Goal: Communication & Community: Answer question/provide support

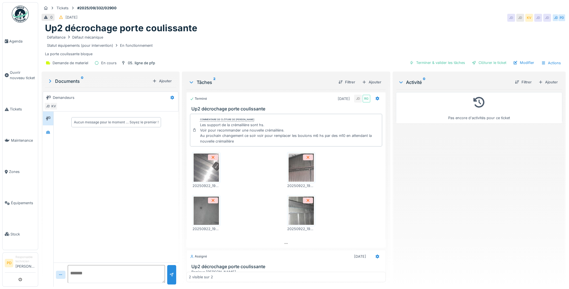
click at [204, 160] on img at bounding box center [206, 167] width 25 height 28
click at [298, 165] on img at bounding box center [301, 167] width 25 height 28
click at [91, 271] on textarea at bounding box center [116, 274] width 97 height 18
click at [91, 270] on textarea at bounding box center [116, 274] width 97 height 18
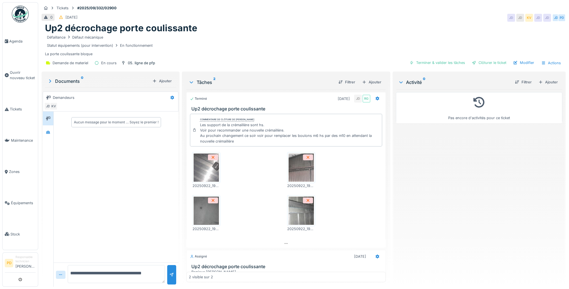
type textarea "**********"
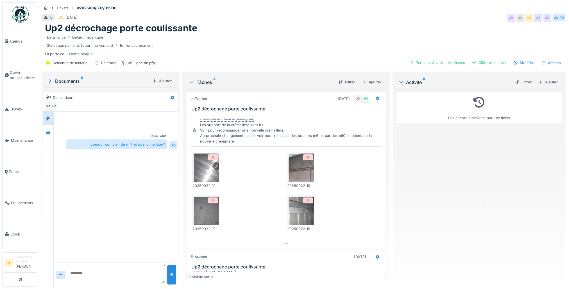
click at [301, 210] on img at bounding box center [301, 210] width 25 height 28
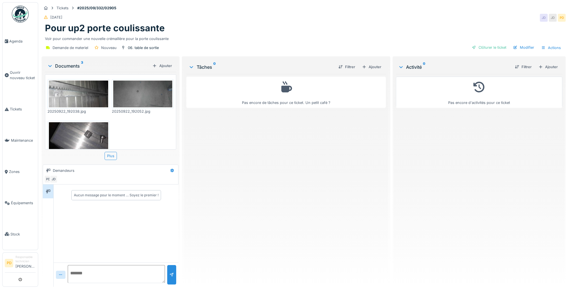
click at [75, 93] on img at bounding box center [78, 93] width 59 height 27
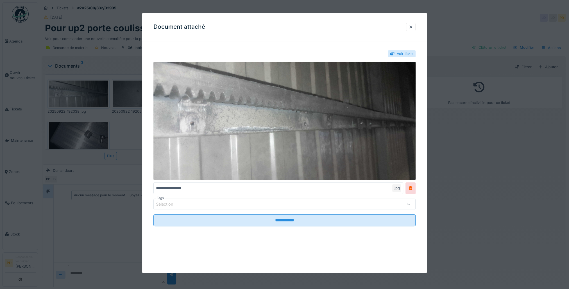
click at [79, 128] on div at bounding box center [284, 144] width 569 height 289
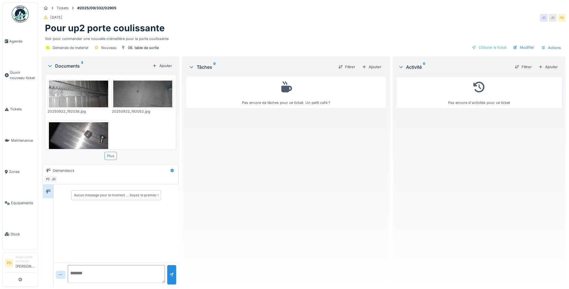
click at [79, 128] on img at bounding box center [78, 135] width 59 height 27
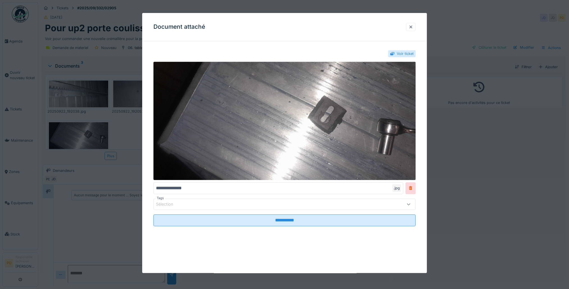
click at [120, 90] on div at bounding box center [284, 144] width 569 height 289
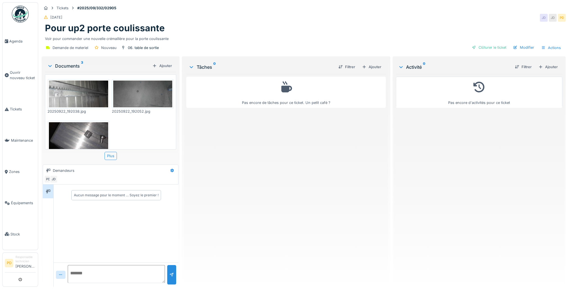
click at [120, 90] on img at bounding box center [142, 93] width 59 height 27
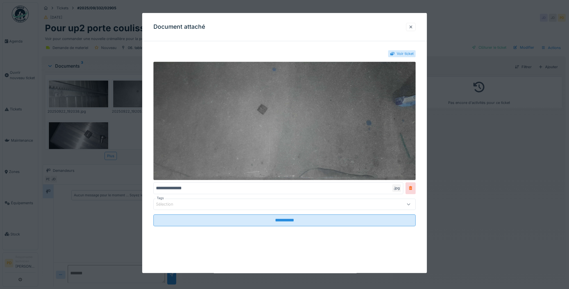
click at [120, 90] on div at bounding box center [284, 144] width 569 height 289
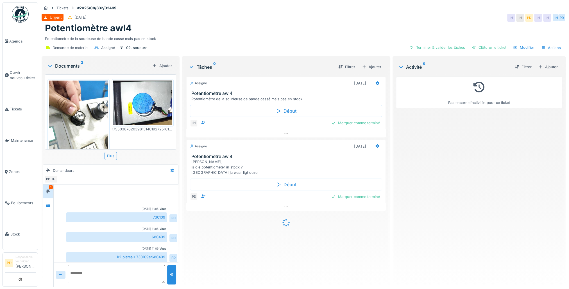
scroll to position [21, 0]
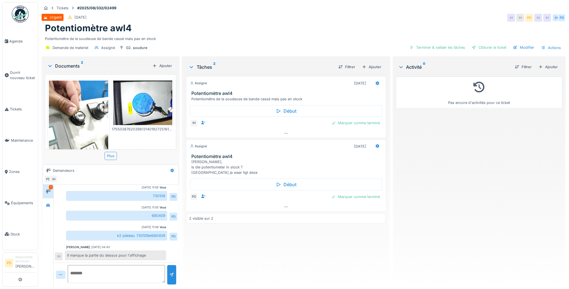
click at [134, 101] on img at bounding box center [142, 102] width 59 height 44
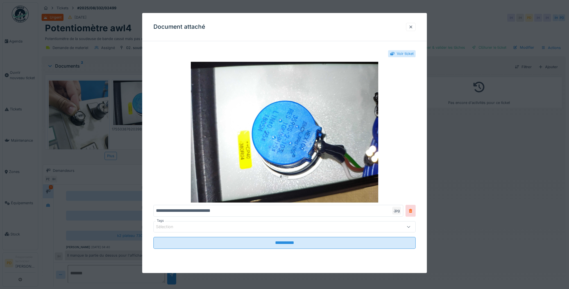
click at [76, 117] on div at bounding box center [284, 144] width 569 height 289
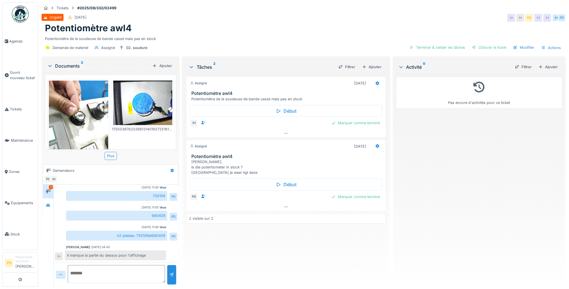
click at [76, 117] on img at bounding box center [78, 119] width 59 height 79
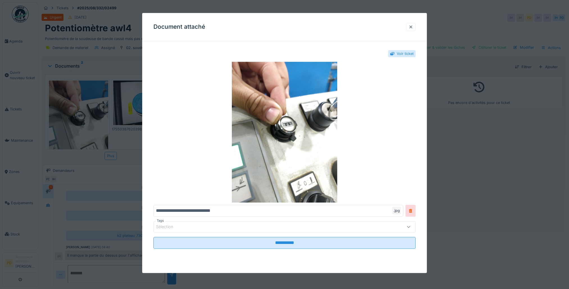
click at [134, 104] on div at bounding box center [284, 144] width 569 height 289
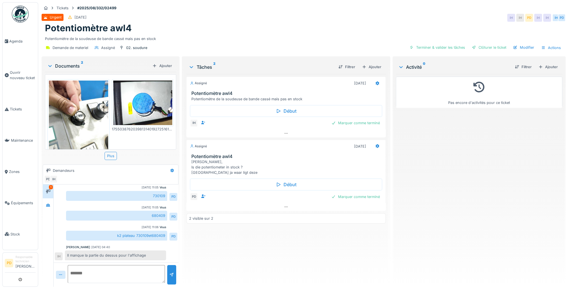
scroll to position [4, 0]
click at [89, 270] on textarea at bounding box center [116, 274] width 97 height 18
type textarea "**********"
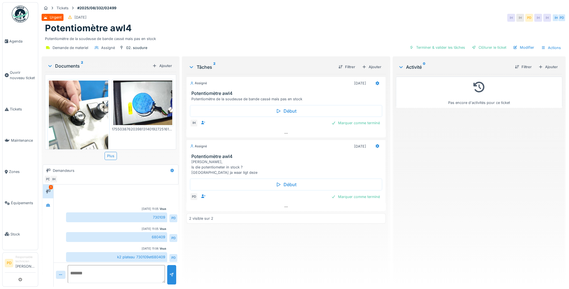
scroll to position [41, 0]
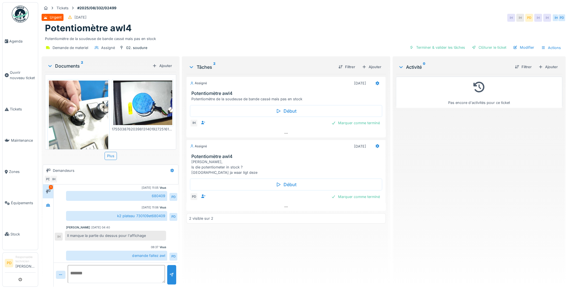
click at [147, 107] on img at bounding box center [142, 102] width 59 height 44
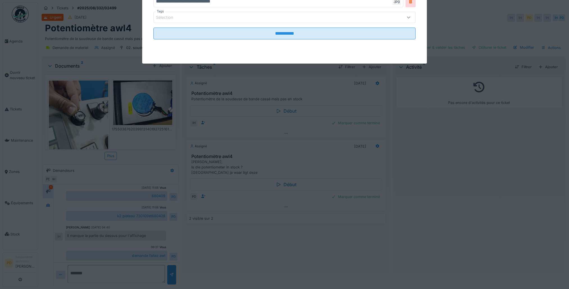
click at [147, 107] on div "**********" at bounding box center [303, 144] width 531 height 289
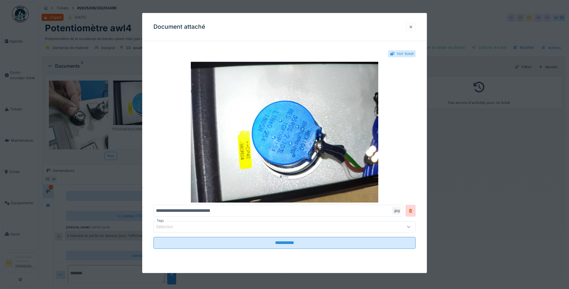
click at [412, 29] on div at bounding box center [411, 26] width 4 height 5
